Goal: Task Accomplishment & Management: Manage account settings

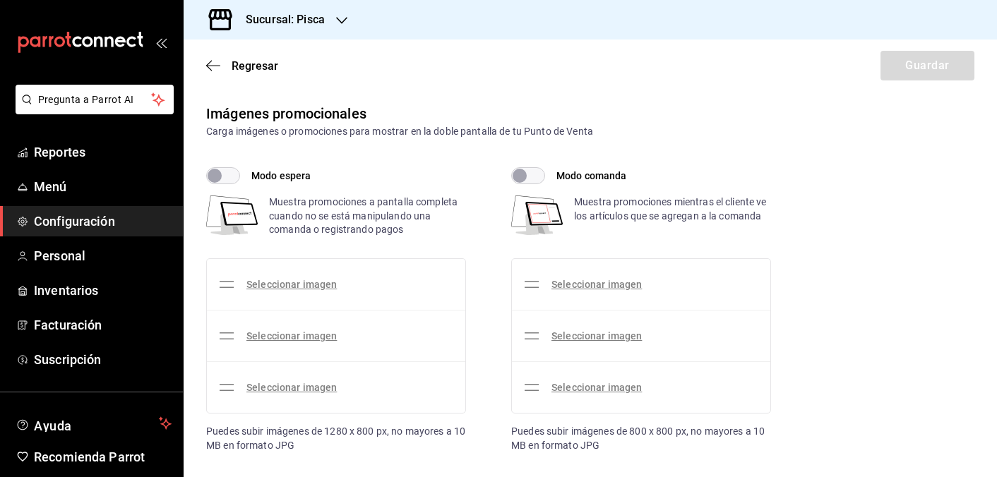
checkbox input "true"
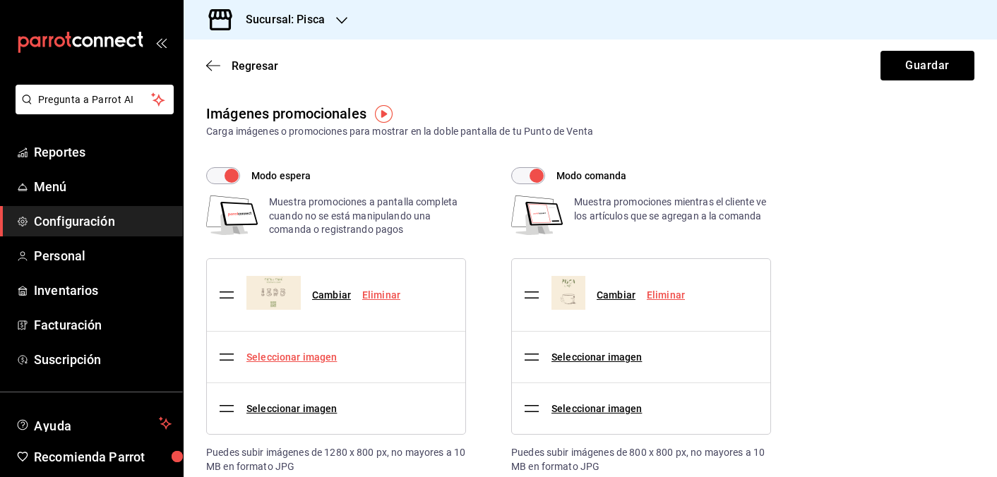
click at [275, 359] on link "Seleccionar imagen" at bounding box center [291, 356] width 90 height 11
click at [0, 0] on input "Seleccionar imagen" at bounding box center [0, 0] width 0 height 0
click at [570, 354] on link "Seleccionar imagen" at bounding box center [596, 356] width 90 height 11
click at [0, 0] on input "Seleccionar imagen" at bounding box center [0, 0] width 0 height 0
click at [608, 356] on link "Seleccionar imagen" at bounding box center [596, 356] width 90 height 11
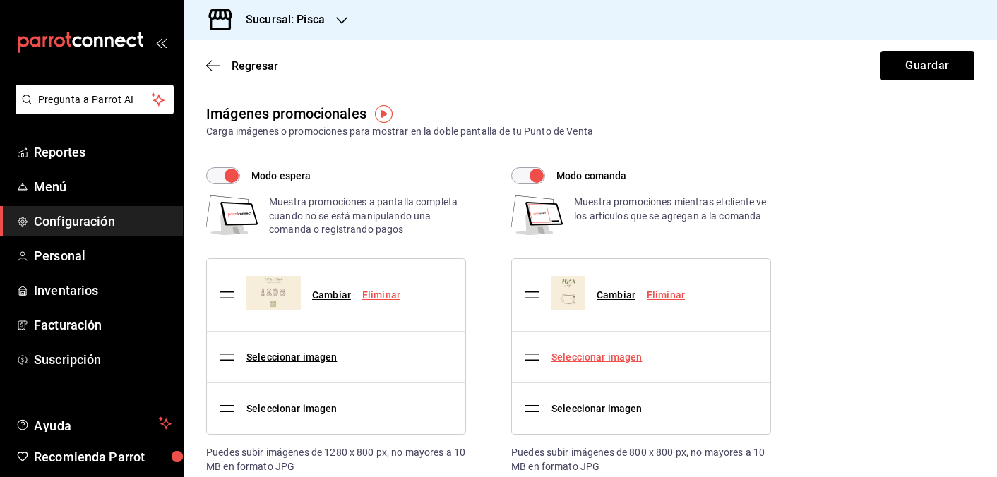
click at [0, 0] on input "Seleccionar imagen" at bounding box center [0, 0] width 0 height 0
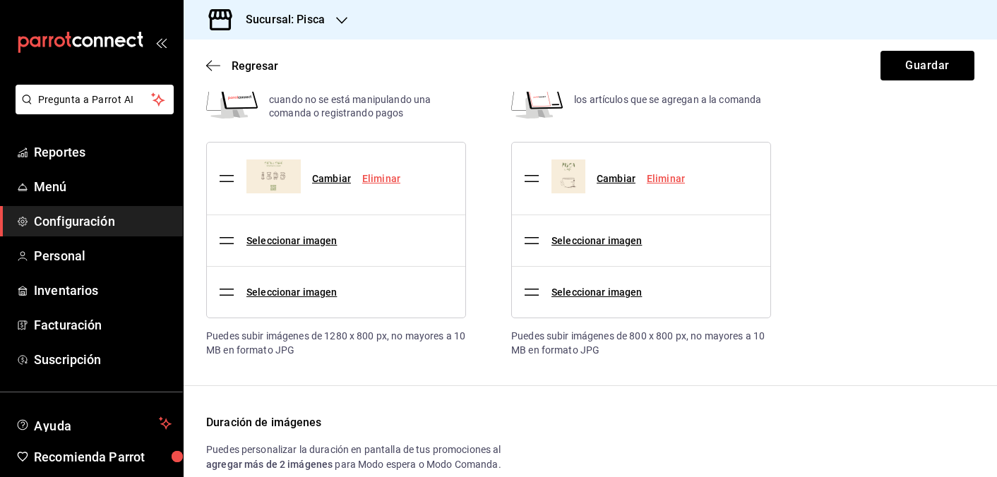
scroll to position [119, 0]
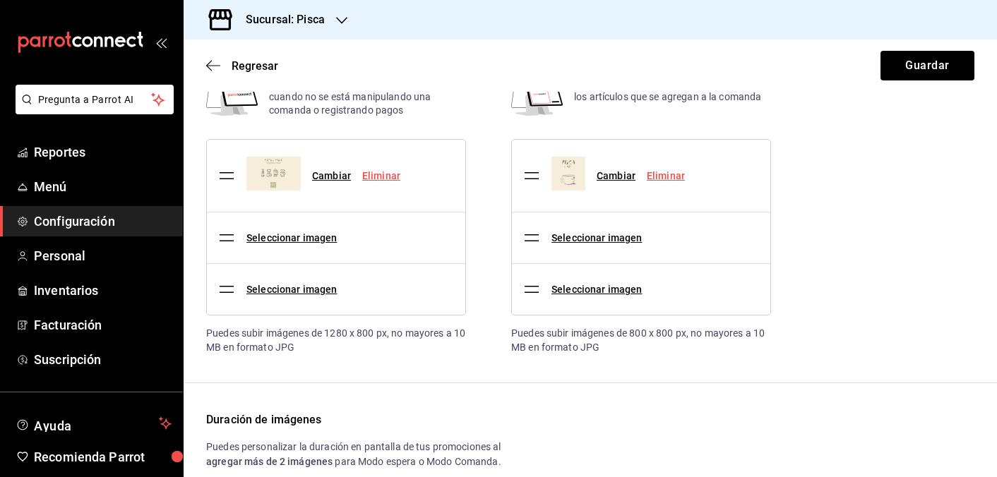
click at [273, 173] on img at bounding box center [273, 174] width 54 height 34
click at [341, 205] on div "Cambiar Eliminar" at bounding box center [314, 175] width 193 height 61
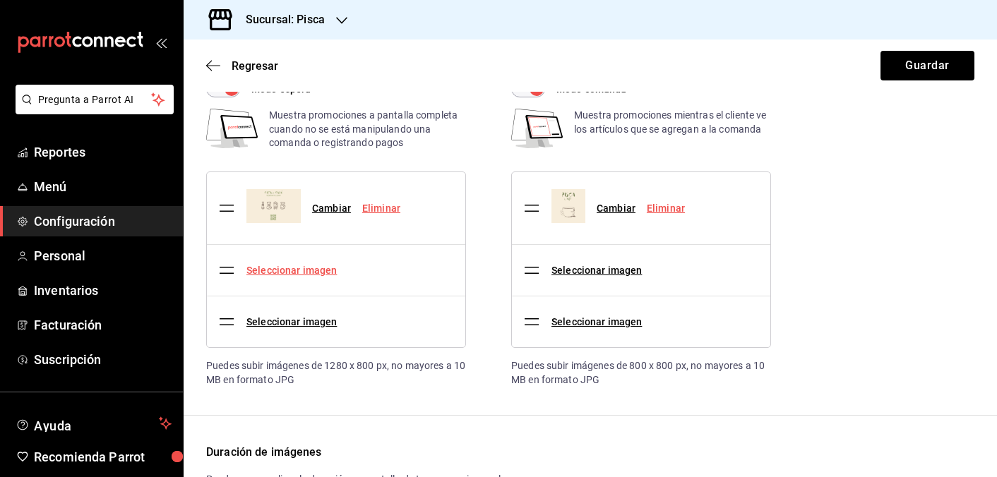
click at [289, 267] on link "Seleccionar imagen" at bounding box center [291, 270] width 90 height 11
click at [0, 0] on input "Seleccionar imagen" at bounding box center [0, 0] width 0 height 0
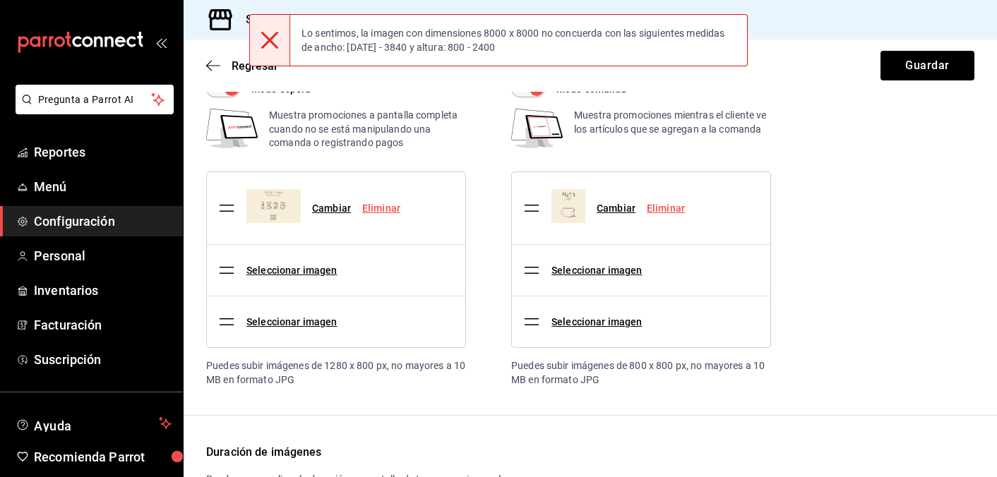
click at [282, 35] on div at bounding box center [269, 40] width 41 height 51
click at [273, 35] on icon at bounding box center [269, 40] width 17 height 17
click at [273, 36] on icon at bounding box center [269, 40] width 17 height 17
click at [802, 212] on div "Modo espera Muestra promociones a pantalla completa cuando no se está manipulan…" at bounding box center [590, 233] width 768 height 306
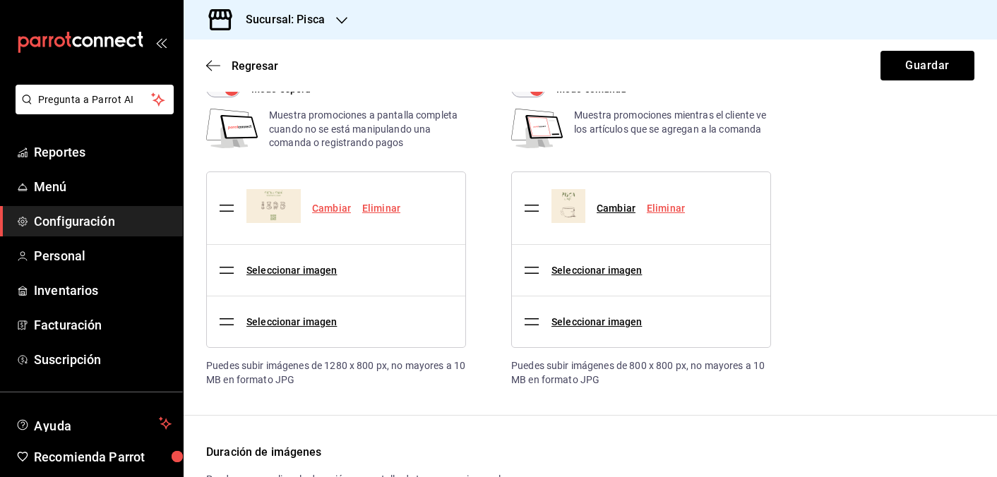
click at [333, 207] on link "Cambiar" at bounding box center [331, 208] width 39 height 11
click at [0, 0] on input "Cambiar" at bounding box center [0, 0] width 0 height 0
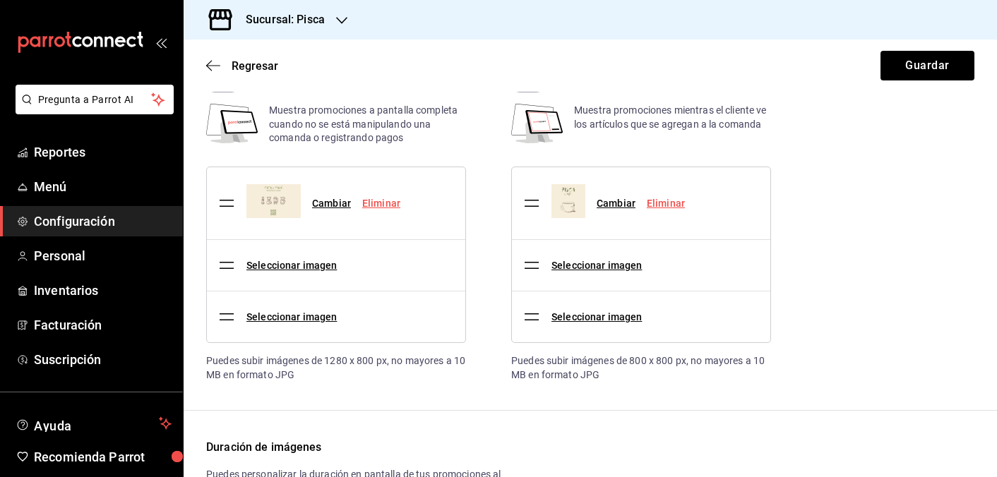
scroll to position [93, 0]
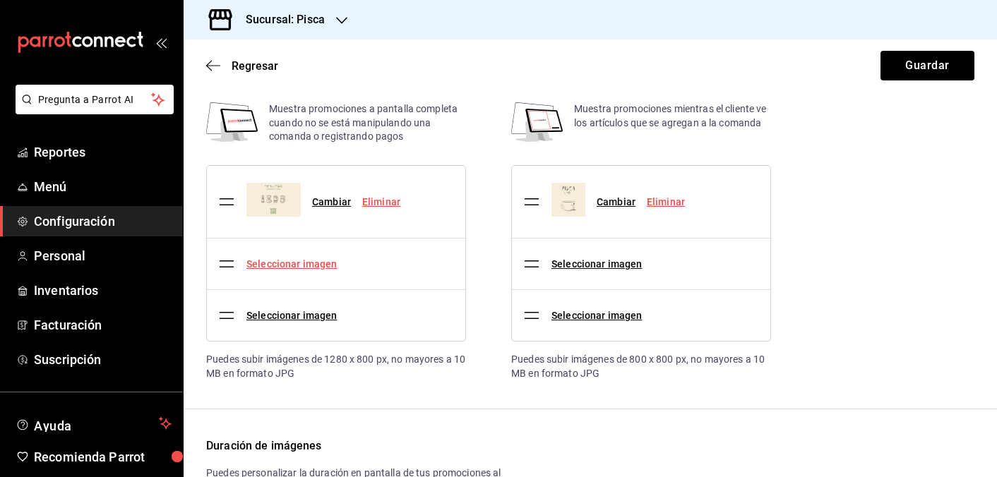
click at [283, 265] on link "Seleccionar imagen" at bounding box center [291, 263] width 90 height 11
click at [0, 0] on input "Seleccionar imagen" at bounding box center [0, 0] width 0 height 0
click at [332, 202] on link "Cambiar" at bounding box center [331, 201] width 39 height 11
click at [0, 0] on input "Cambiar" at bounding box center [0, 0] width 0 height 0
click at [287, 269] on div "Seleccionar imagen" at bounding box center [291, 264] width 90 height 15
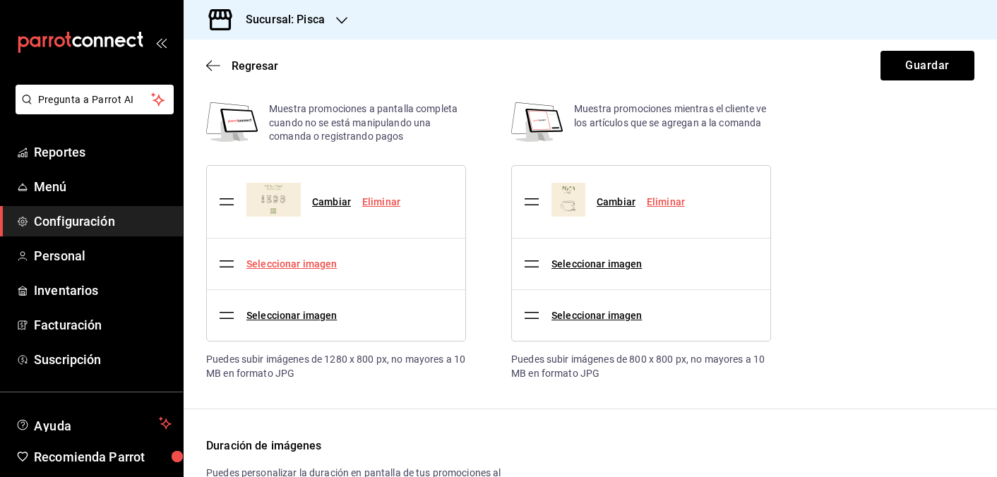
click at [287, 261] on link "Seleccionar imagen" at bounding box center [291, 263] width 90 height 11
click at [0, 0] on input "Seleccionar imagen" at bounding box center [0, 0] width 0 height 0
click at [579, 262] on link "Seleccionar imagen" at bounding box center [596, 263] width 90 height 11
click at [0, 0] on input "Seleccionar imagen" at bounding box center [0, 0] width 0 height 0
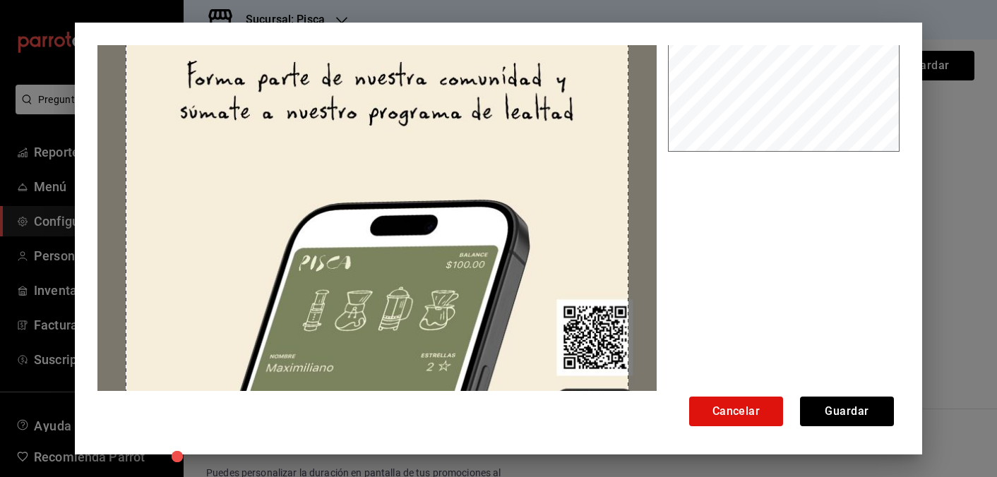
scroll to position [217, 0]
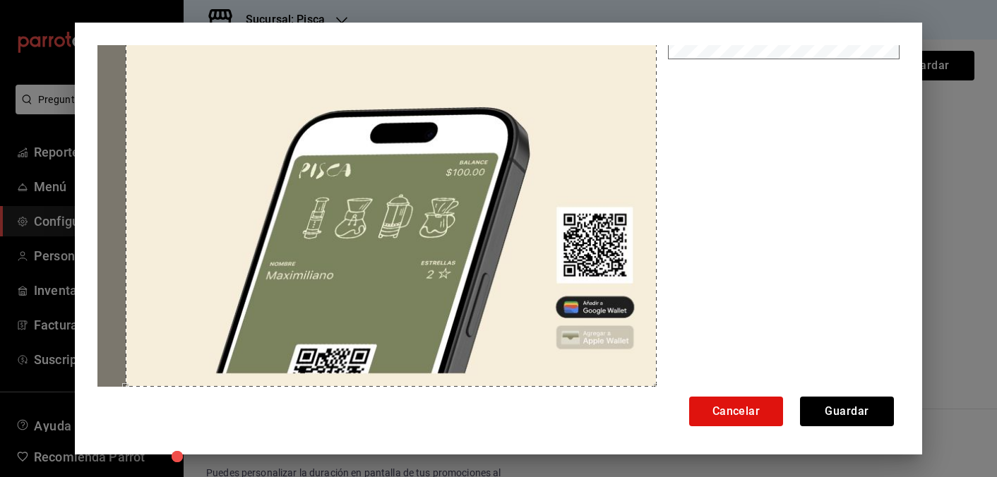
click at [658, 393] on div "Cancelar Guardar" at bounding box center [498, 239] width 847 height 432
click at [95, 383] on div "Cancelar Guardar" at bounding box center [498, 239] width 847 height 432
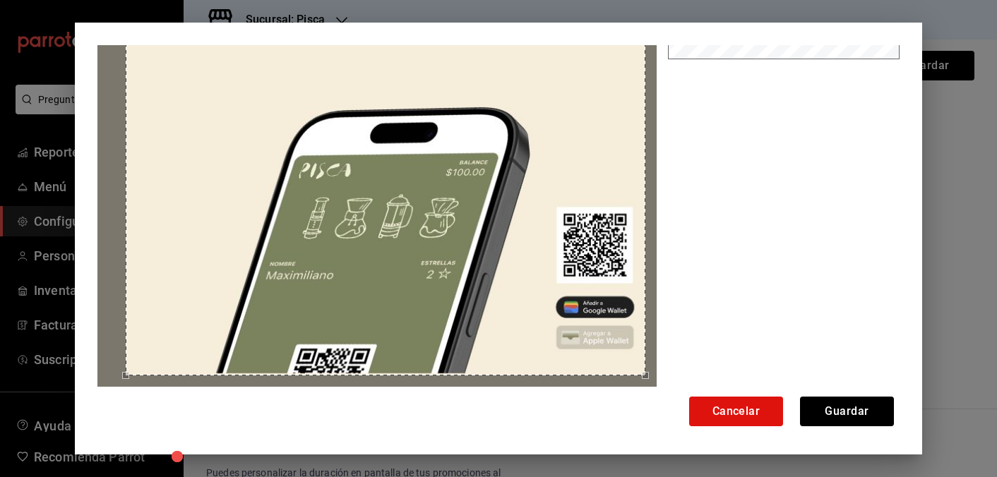
click at [643, 368] on div "Use the arrow keys to move the crop selection area" at bounding box center [385, 115] width 519 height 519
click at [855, 411] on button "Guardar" at bounding box center [847, 412] width 94 height 30
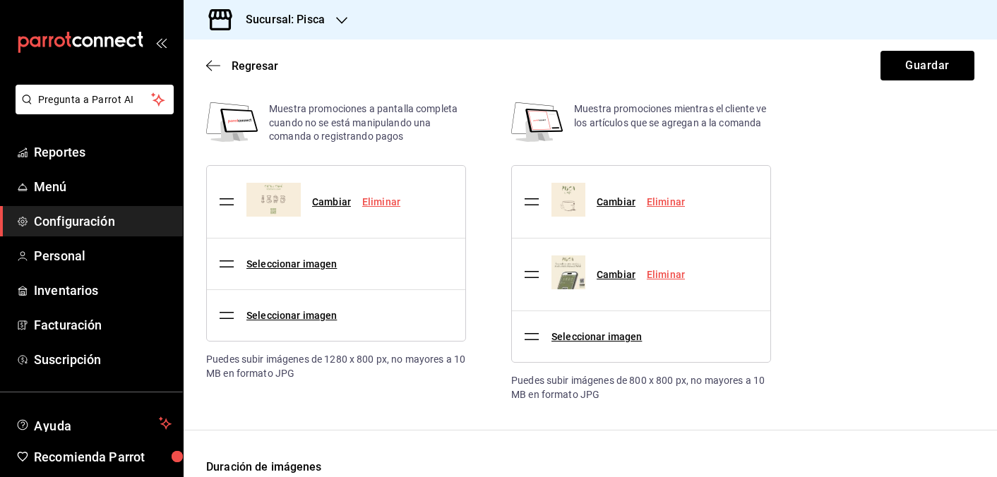
click at [664, 201] on link "Eliminar" at bounding box center [665, 201] width 38 height 11
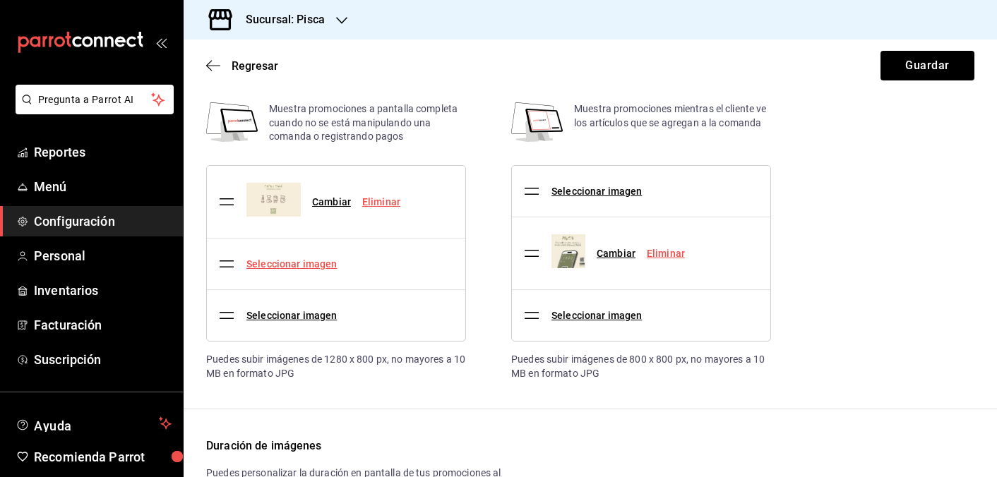
click at [308, 261] on link "Seleccionar imagen" at bounding box center [291, 263] width 90 height 11
click at [0, 0] on input "Seleccionar imagen" at bounding box center [0, 0] width 0 height 0
click at [272, 263] on link "Seleccionar imagen" at bounding box center [291, 263] width 90 height 11
click at [0, 0] on input "Seleccionar imagen" at bounding box center [0, 0] width 0 height 0
click at [258, 262] on link "Seleccionar imagen" at bounding box center [291, 263] width 90 height 11
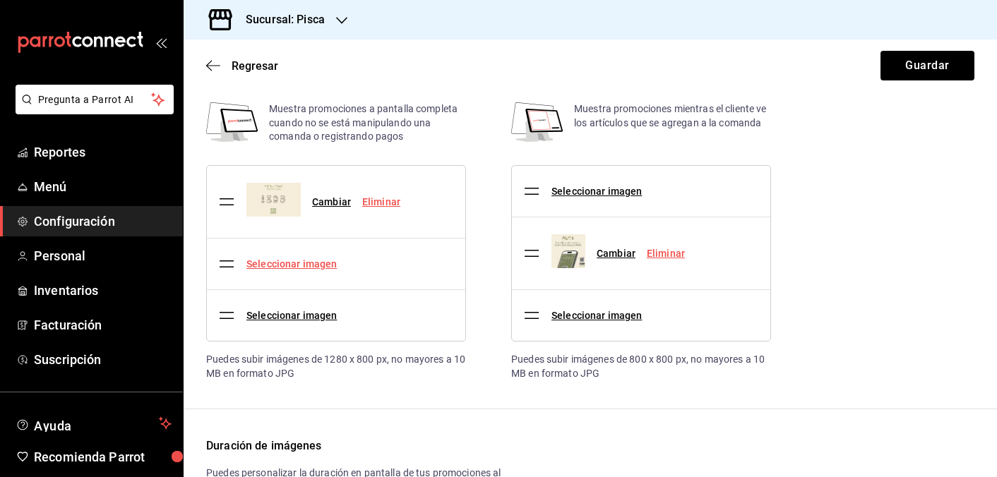
click at [0, 0] on input "Seleccionar imagen" at bounding box center [0, 0] width 0 height 0
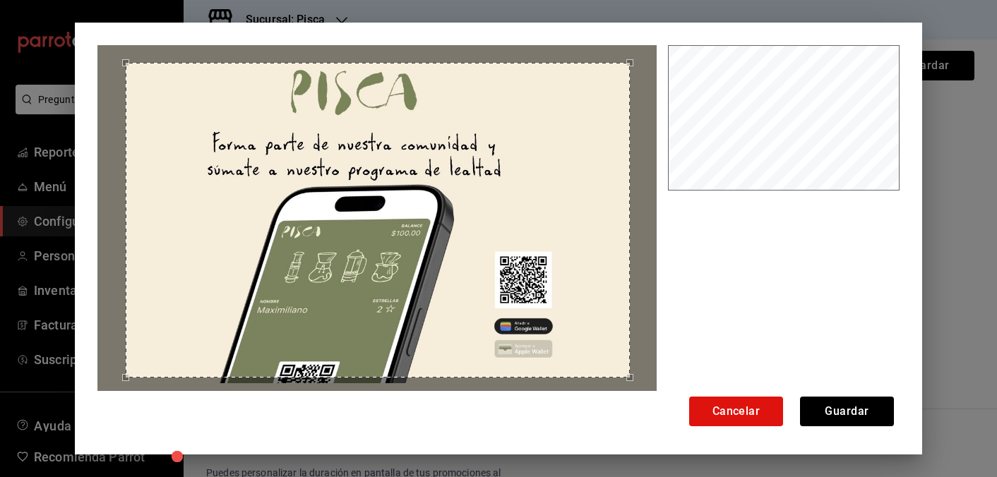
click at [627, 401] on div "Cancelar Guardar" at bounding box center [498, 239] width 847 height 432
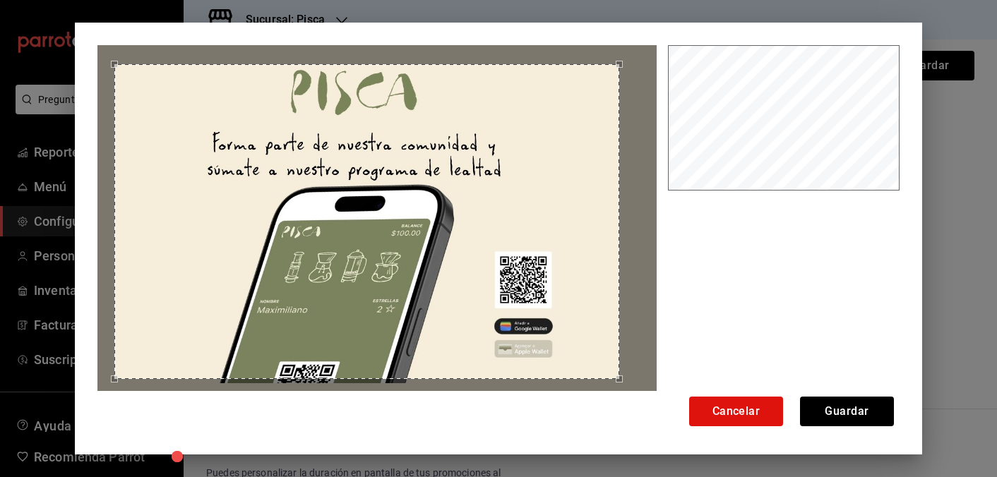
click at [380, 228] on div "Use the arrow keys to move the crop selection area" at bounding box center [366, 221] width 504 height 315
click at [846, 413] on button "Guardar" at bounding box center [847, 412] width 94 height 30
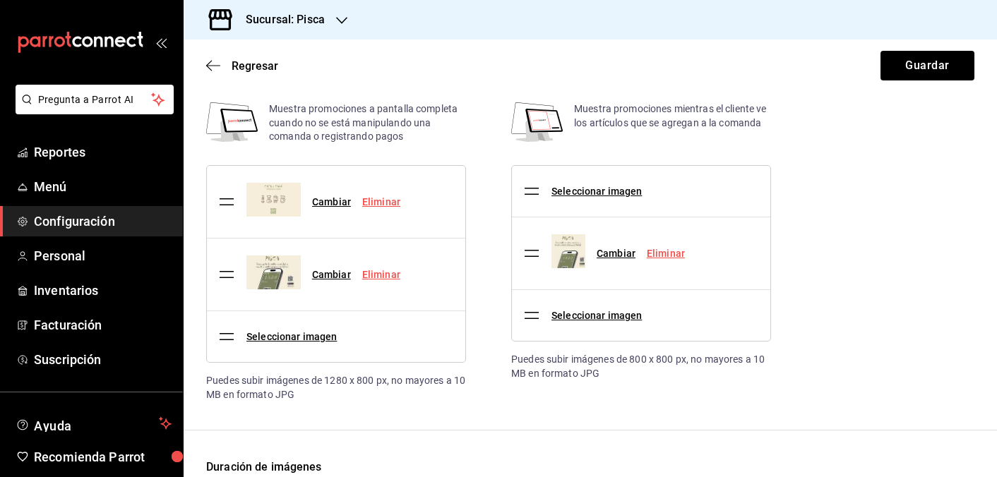
click at [373, 203] on link "Eliminar" at bounding box center [381, 201] width 38 height 11
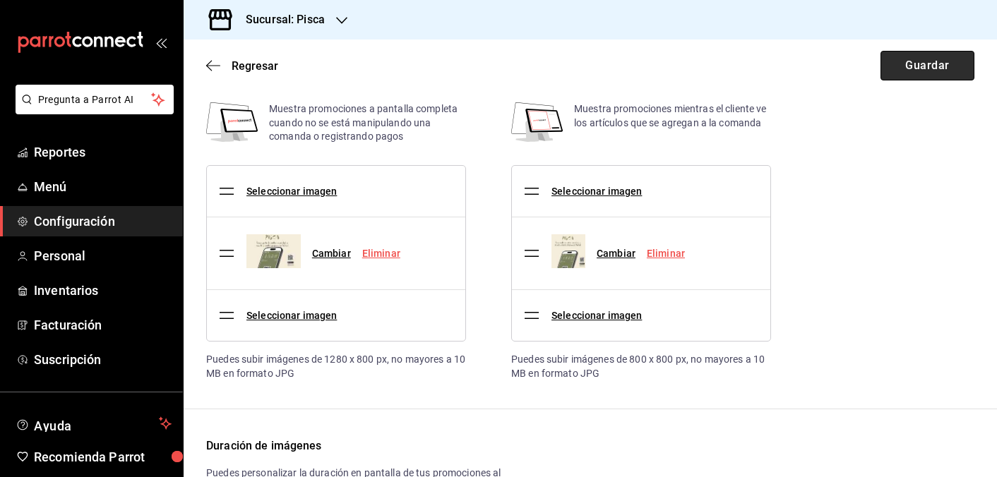
click at [942, 60] on button "Guardar" at bounding box center [927, 66] width 94 height 30
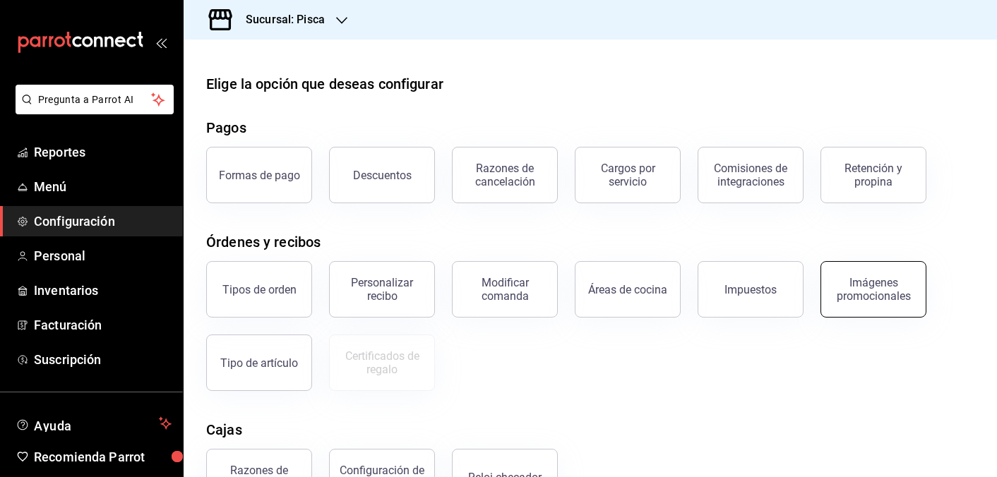
click at [873, 289] on div "Imágenes promocionales" at bounding box center [873, 289] width 88 height 27
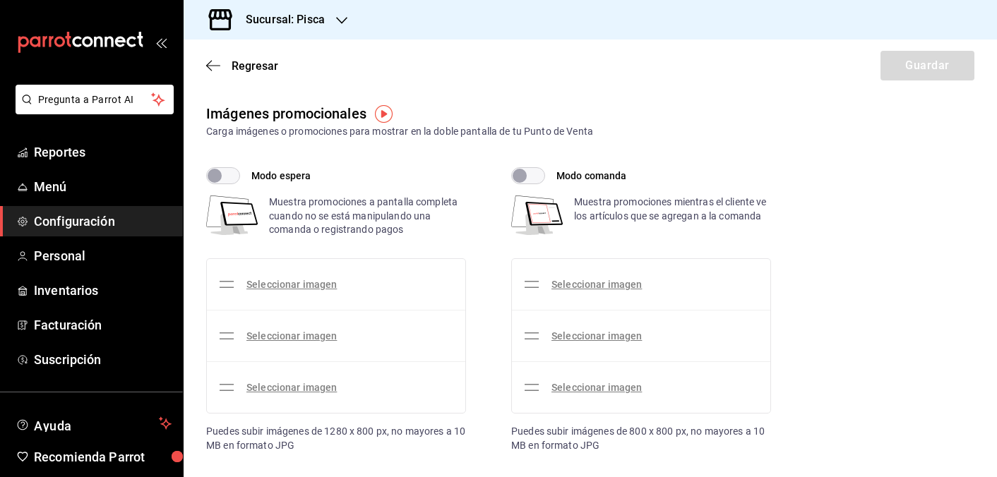
checkbox input "true"
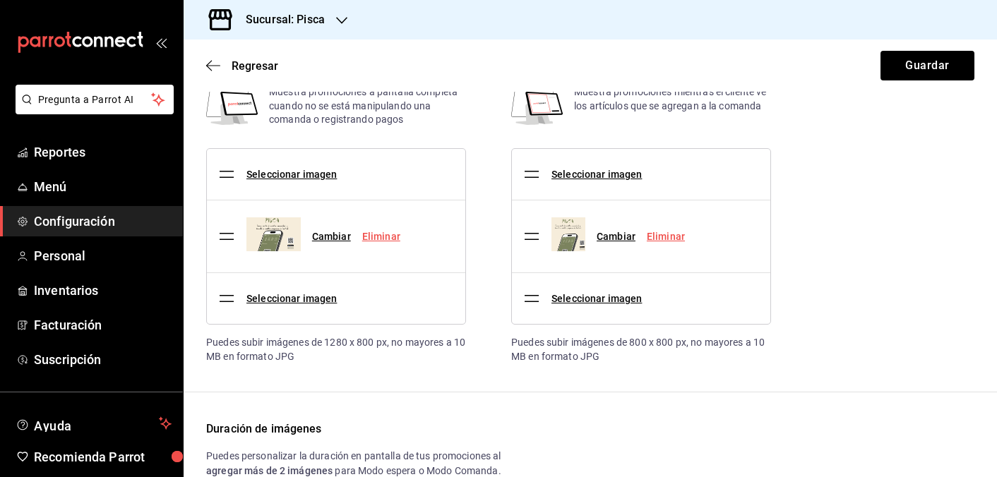
scroll to position [90, 0]
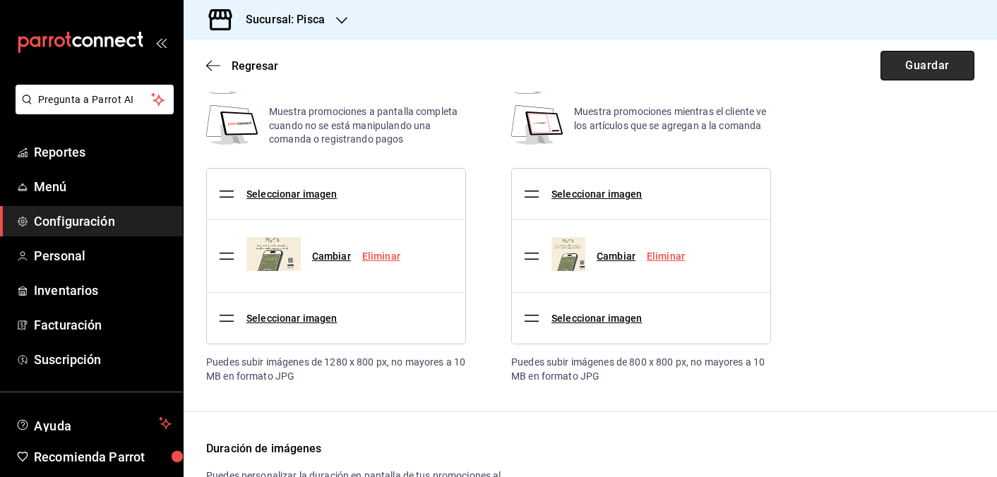
click at [915, 66] on button "Guardar" at bounding box center [927, 66] width 94 height 30
